Goal: Find specific page/section: Find specific page/section

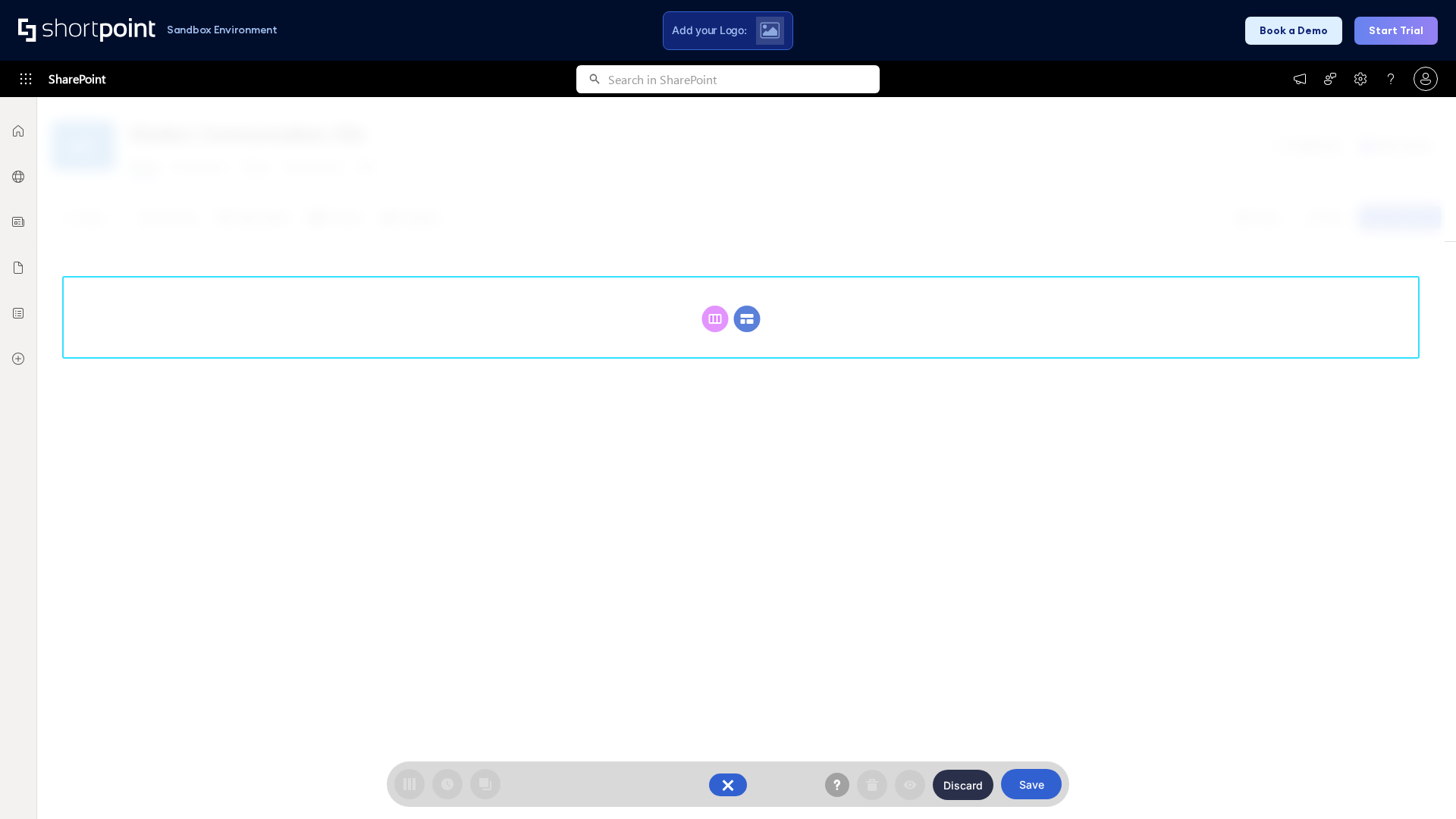
scroll to position [208, 0]
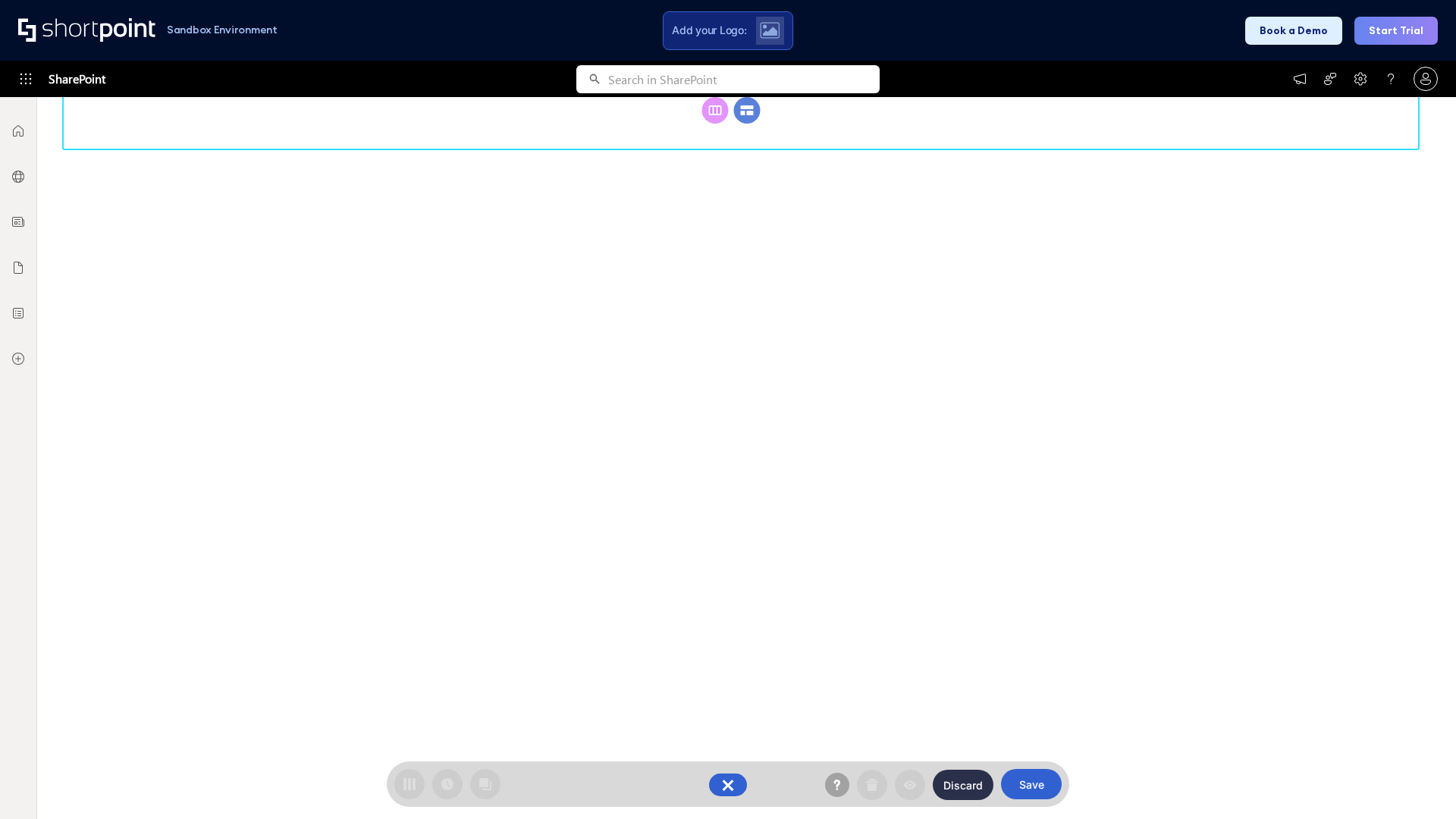
click at [747, 123] on circle at bounding box center [747, 110] width 27 height 27
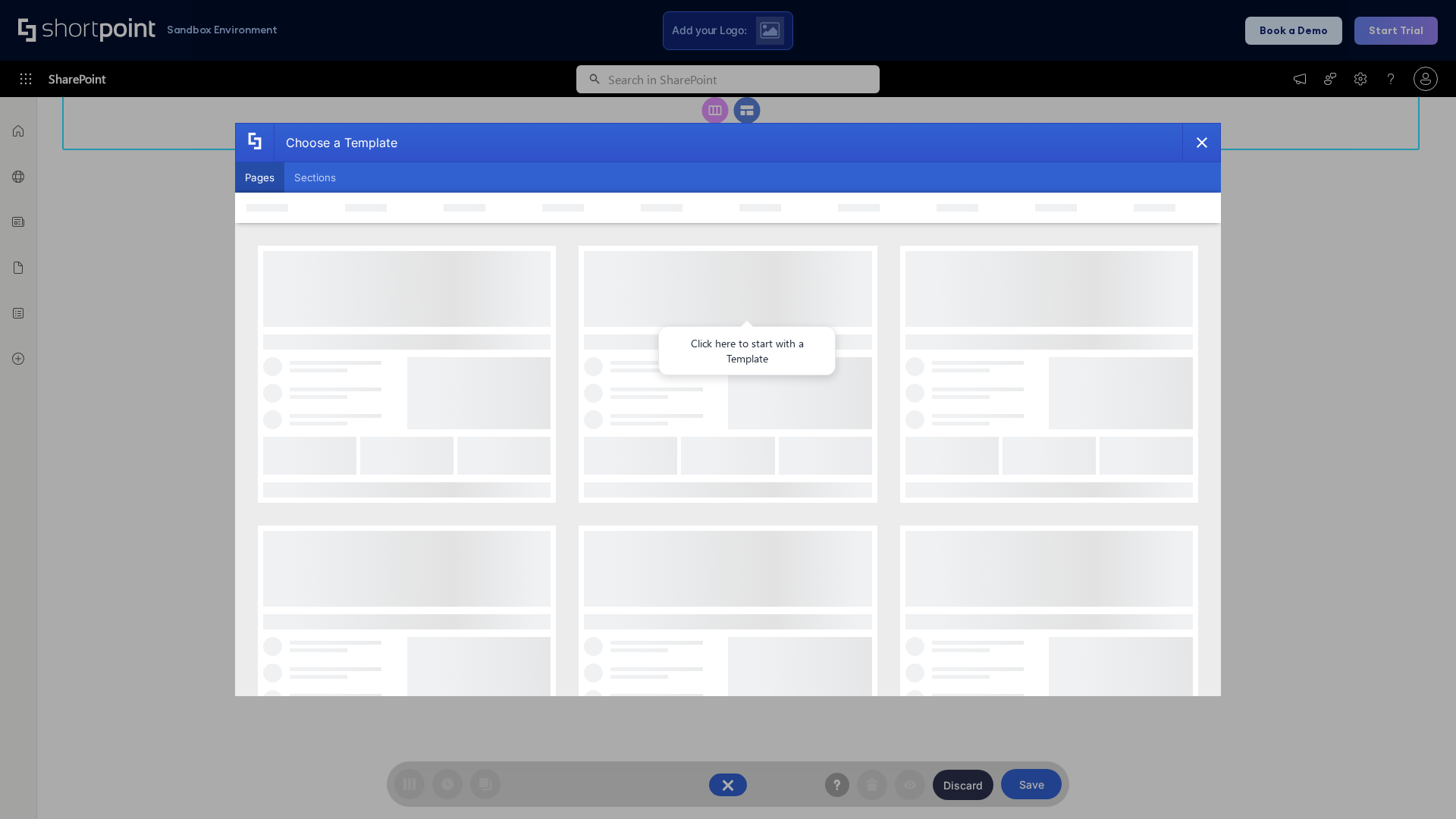
scroll to position [0, 0]
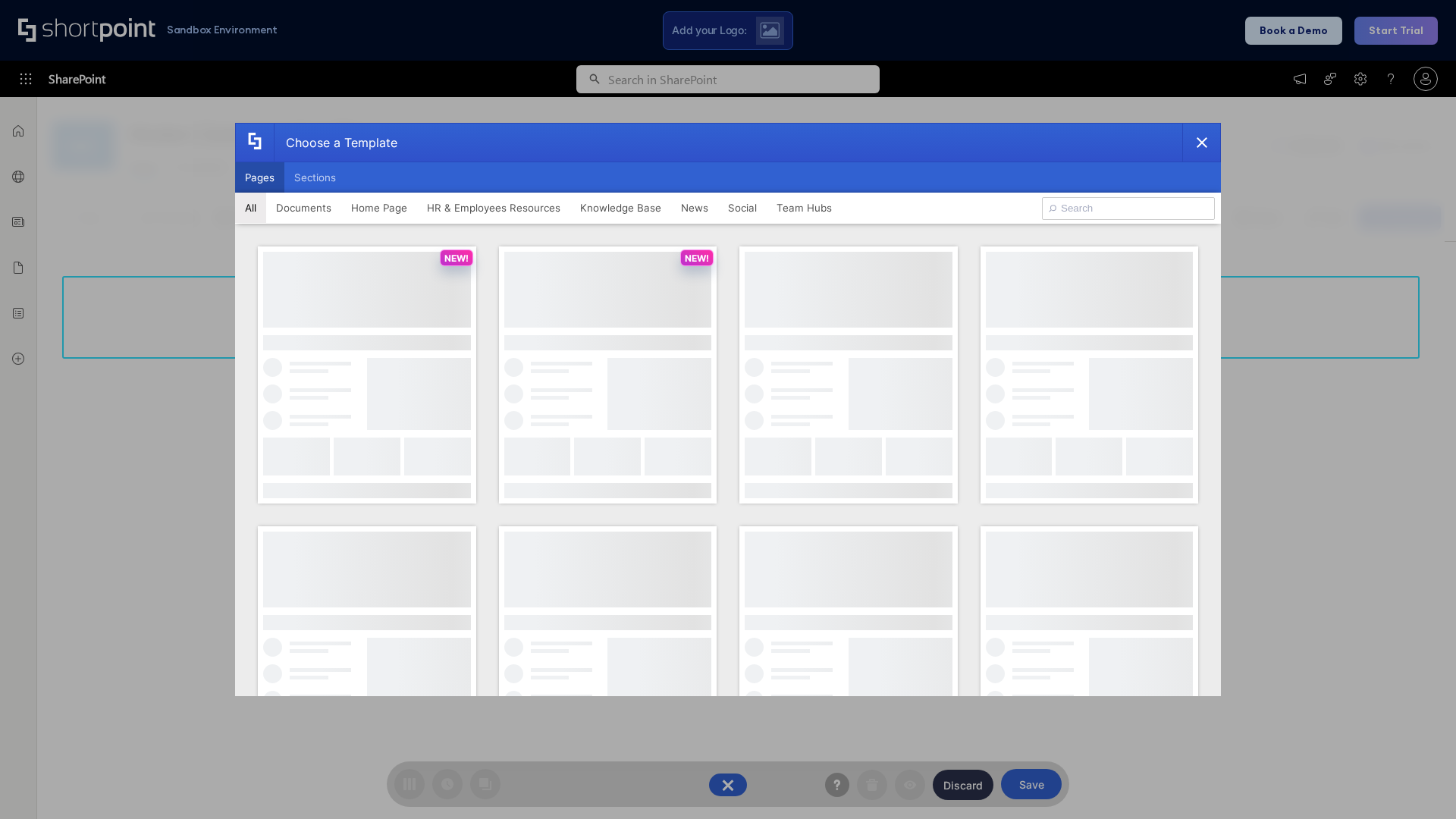
click at [259, 178] on button "Pages" at bounding box center [260, 177] width 50 height 31
type input "Team Hub 3"
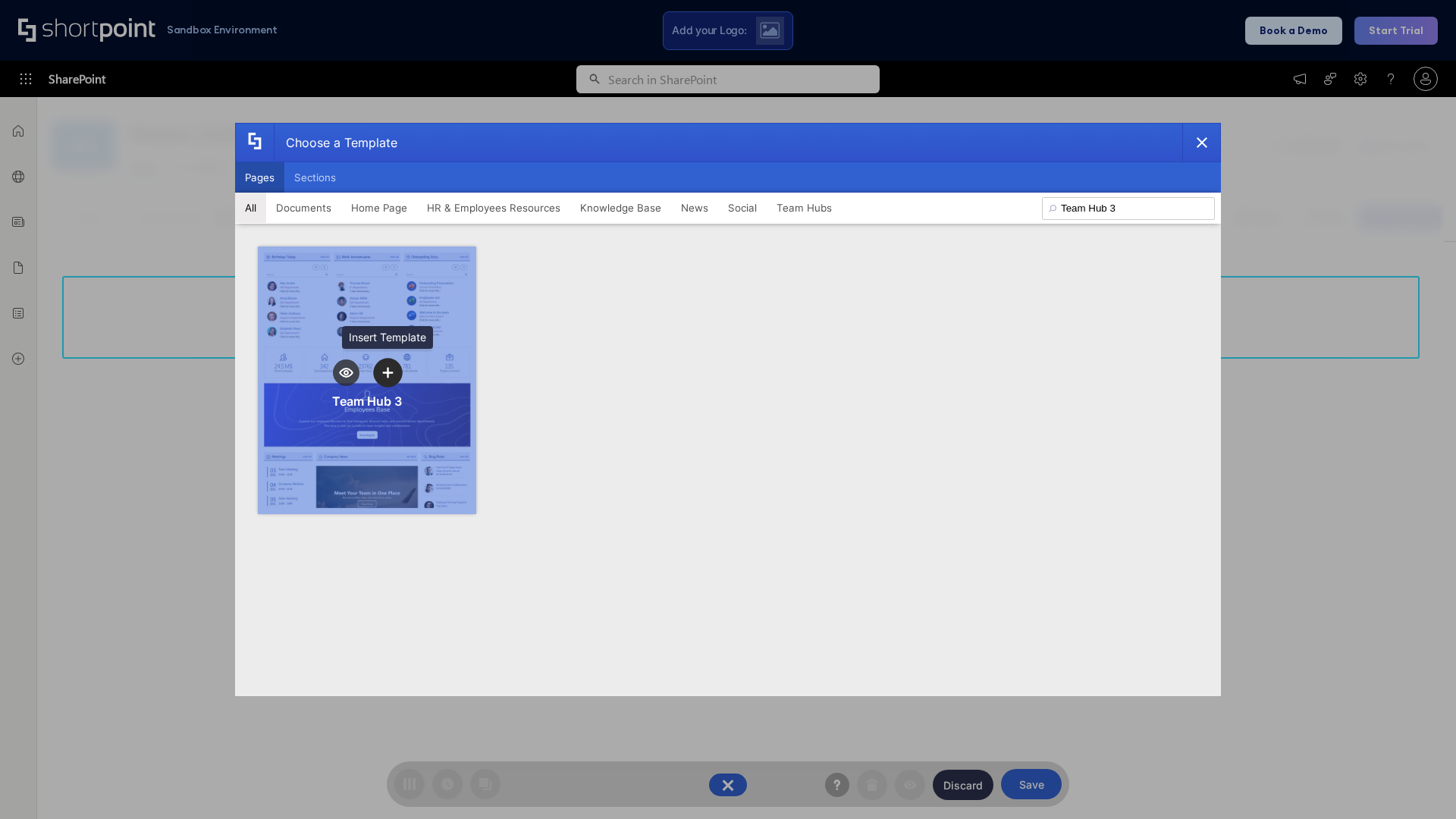
click at [387, 372] on icon "template selector" at bounding box center [387, 372] width 11 height 11
